Goal: Transaction & Acquisition: Purchase product/service

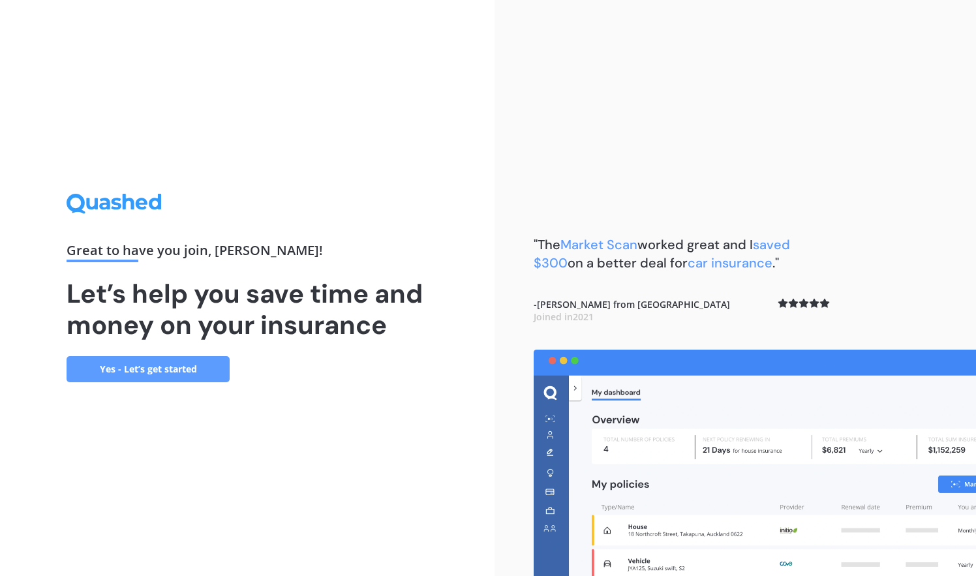
click at [150, 367] on link "Yes - Let’s get started" at bounding box center [148, 369] width 163 height 26
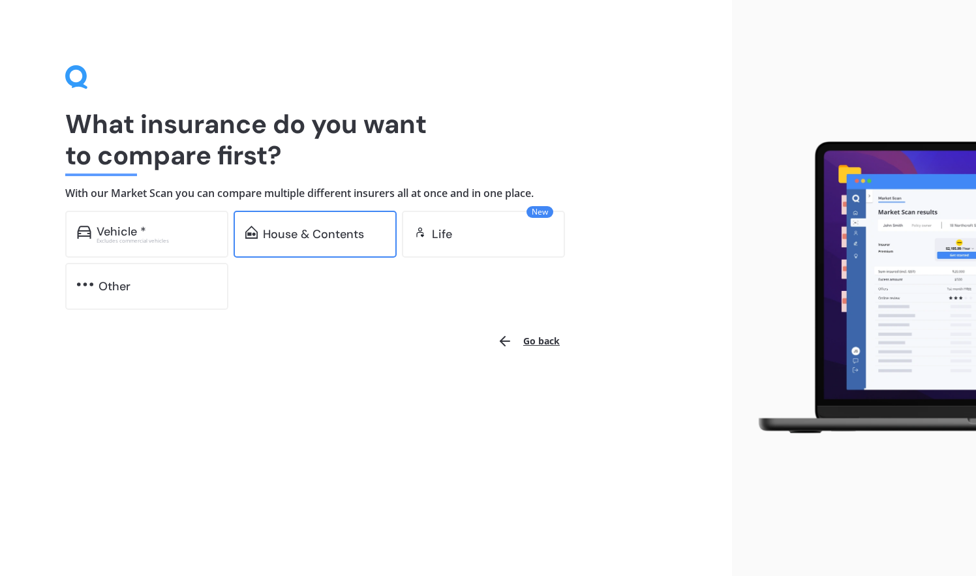
click at [279, 233] on div "House & Contents" at bounding box center [313, 234] width 101 height 13
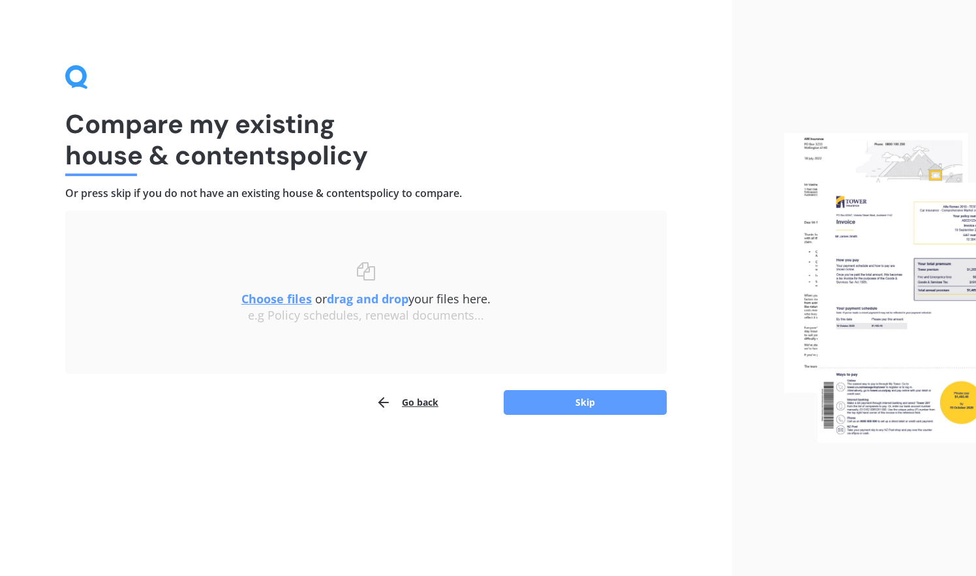
click at [281, 299] on u "Choose files" at bounding box center [276, 299] width 70 height 16
